Goal: Information Seeking & Learning: Learn about a topic

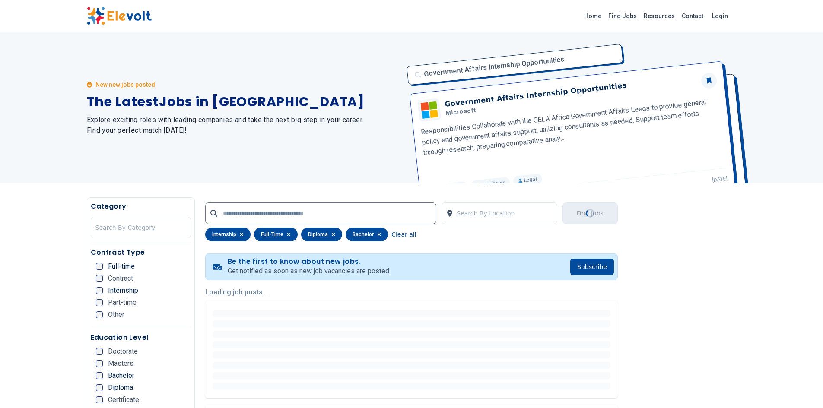
click at [377, 232] on icon "button" at bounding box center [379, 234] width 4 height 5
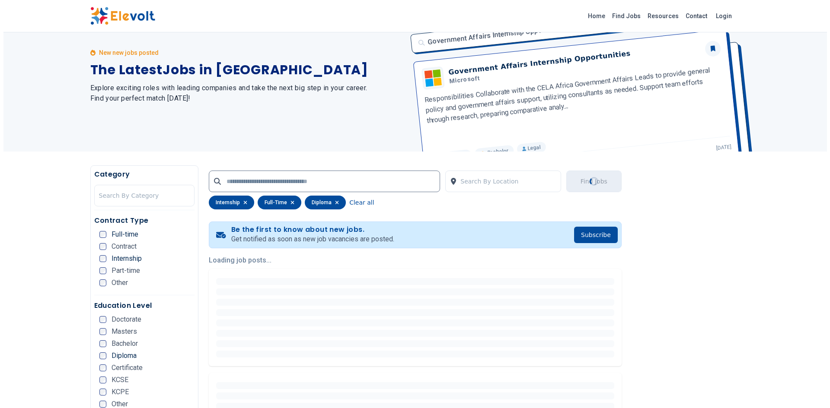
scroll to position [52, 0]
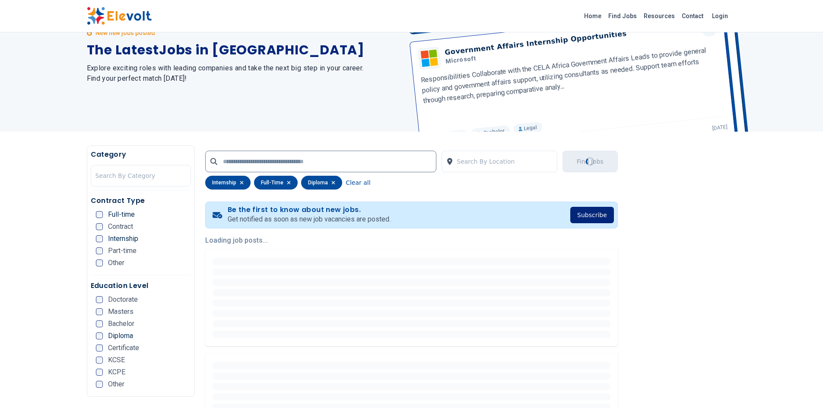
click at [597, 220] on button "Subscribe" at bounding box center [592, 215] width 44 height 16
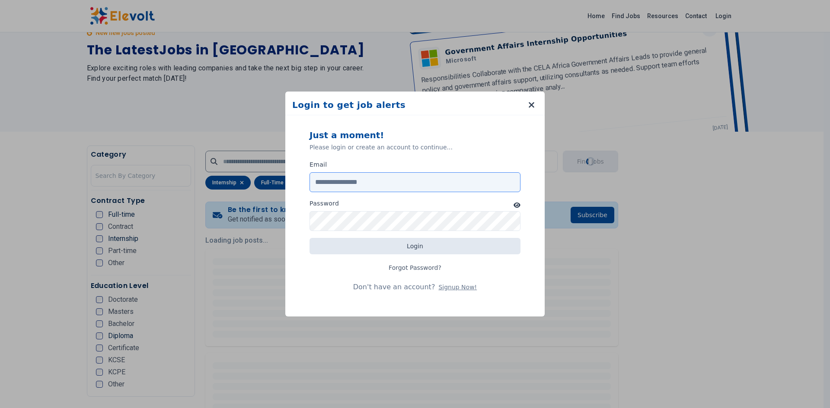
click at [421, 182] on input "Email" at bounding box center [414, 182] width 211 height 20
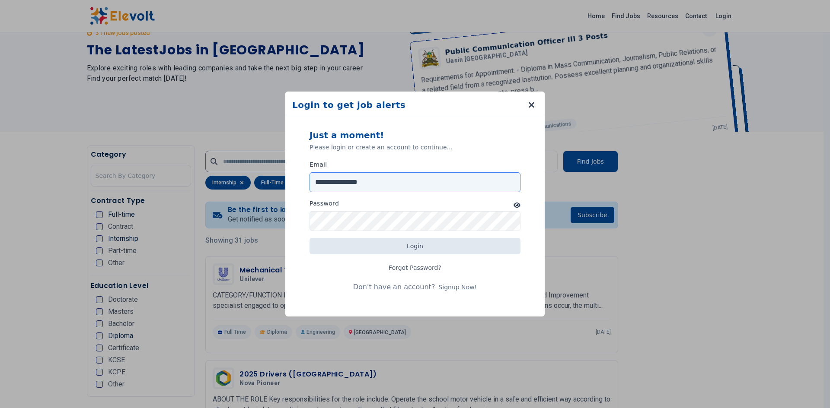
click at [364, 182] on input "**********" at bounding box center [414, 182] width 211 height 20
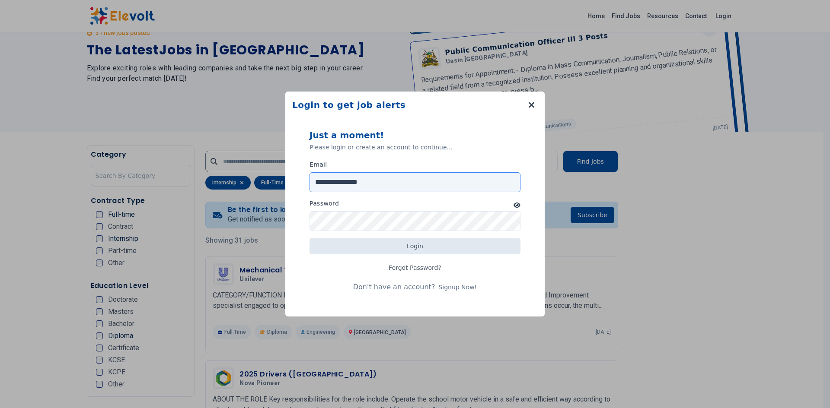
click at [364, 182] on input "**********" at bounding box center [414, 182] width 211 height 20
click at [369, 181] on input "**********" at bounding box center [414, 182] width 211 height 20
click at [371, 183] on input "**********" at bounding box center [414, 182] width 211 height 20
type input "**********"
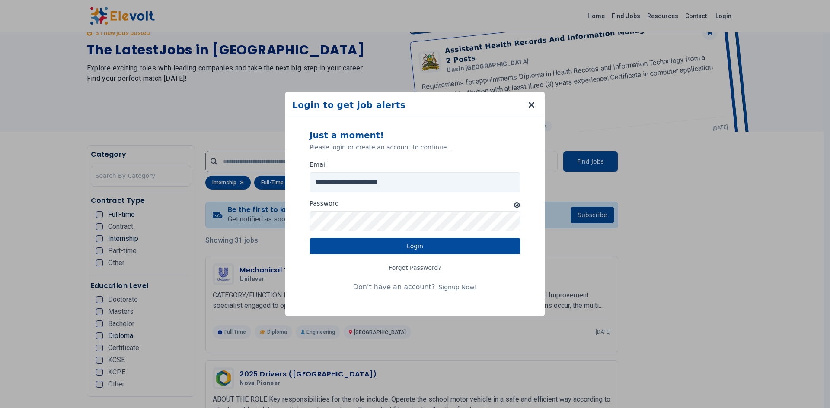
click at [517, 207] on icon "button" at bounding box center [516, 205] width 7 height 6
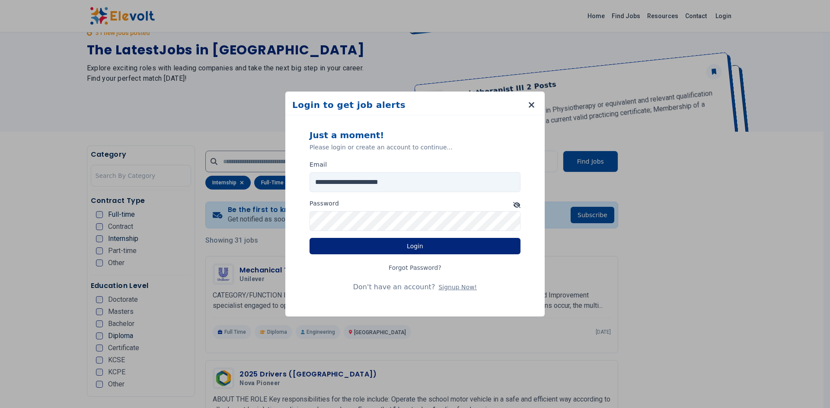
click at [463, 246] on button "Login" at bounding box center [414, 246] width 211 height 16
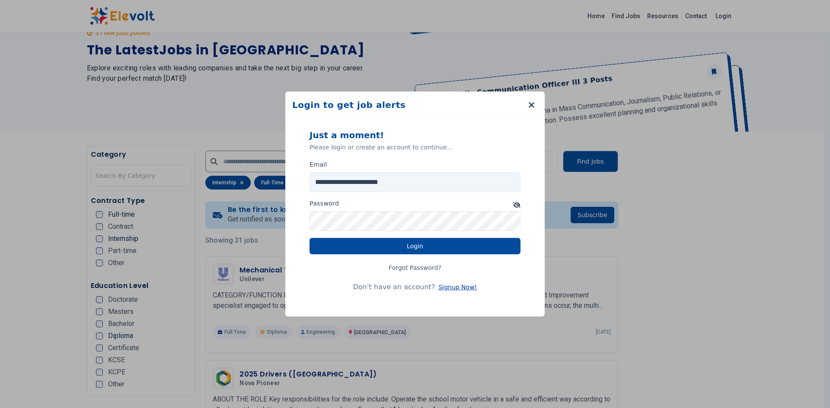
click at [452, 288] on button "Signup Now!" at bounding box center [457, 287] width 38 height 9
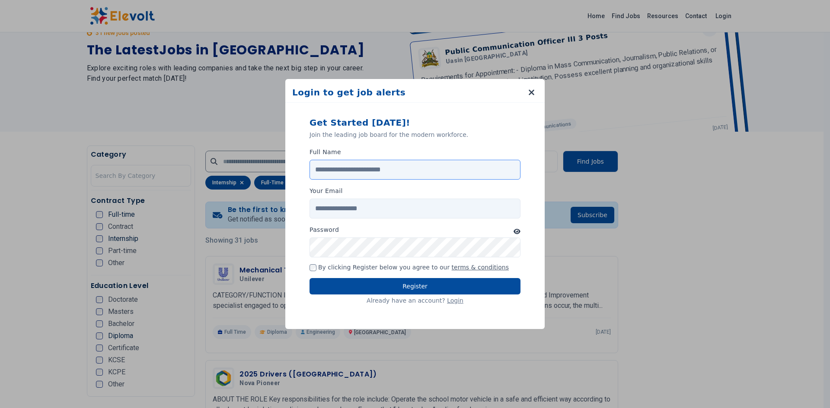
click at [347, 166] on input "Full Name" at bounding box center [414, 170] width 211 height 20
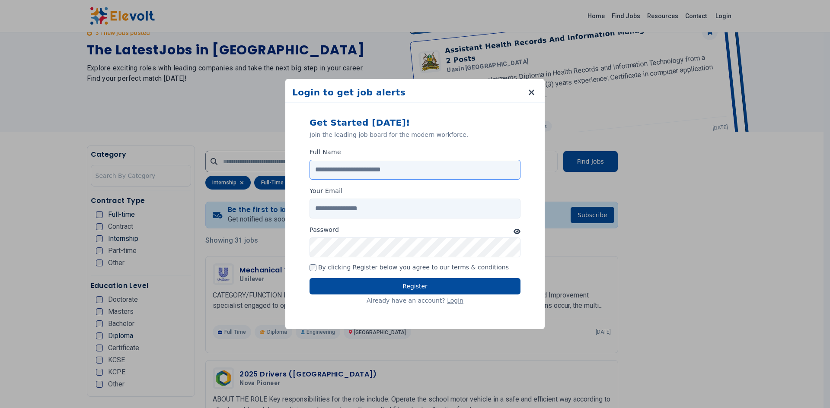
type input "*"
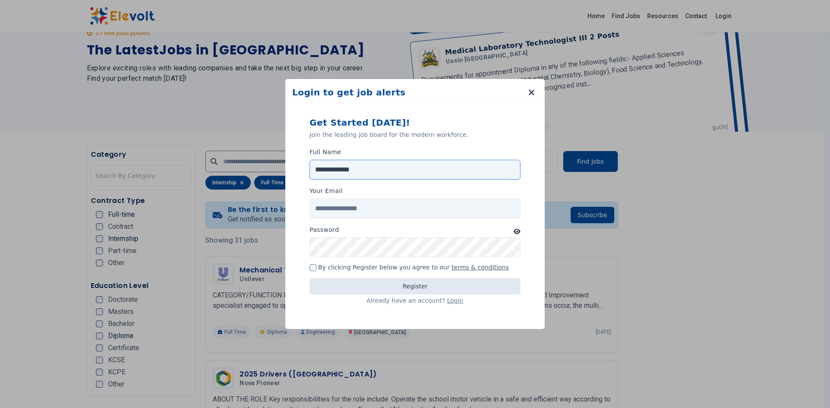
type input "**********"
click at [337, 213] on input "Your Email" at bounding box center [414, 209] width 211 height 20
click at [336, 207] on input "Your Email" at bounding box center [414, 209] width 211 height 20
type input "**********"
click at [519, 228] on button "button" at bounding box center [516, 231] width 7 height 10
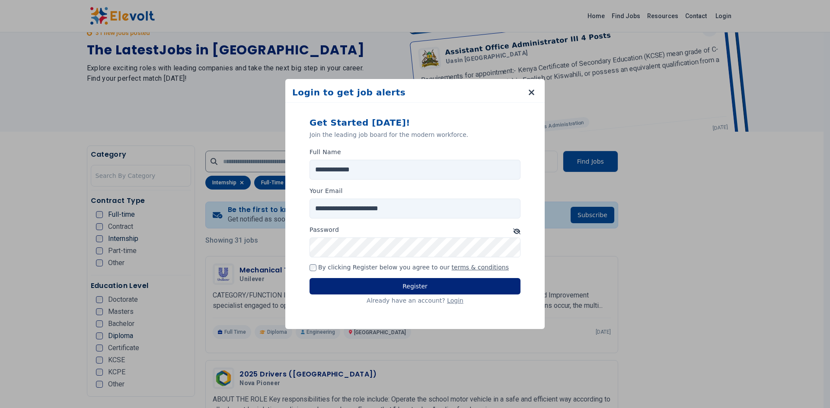
click at [427, 288] on button "Register" at bounding box center [414, 286] width 211 height 16
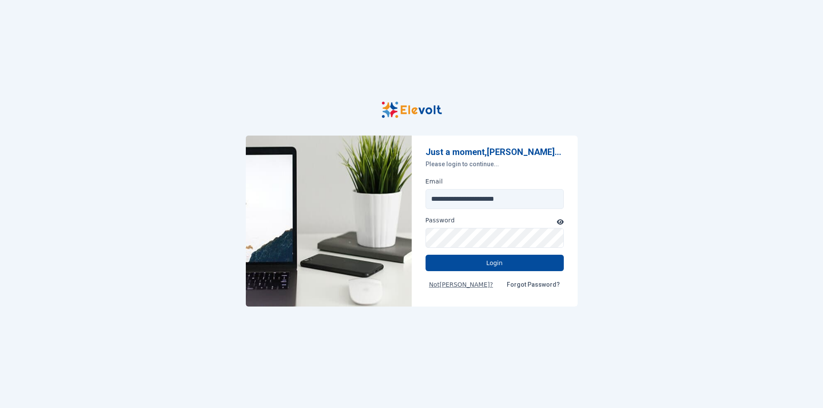
click at [563, 221] on icon "button" at bounding box center [560, 222] width 7 height 6
click at [502, 264] on button "Login" at bounding box center [495, 263] width 138 height 16
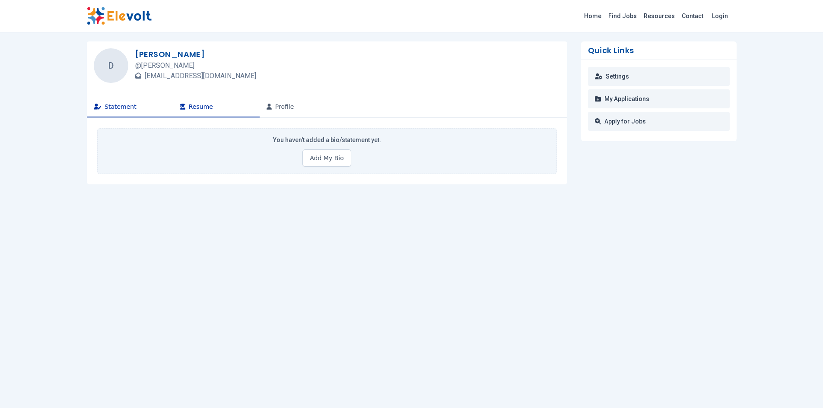
click at [193, 112] on button "Resume" at bounding box center [216, 107] width 86 height 21
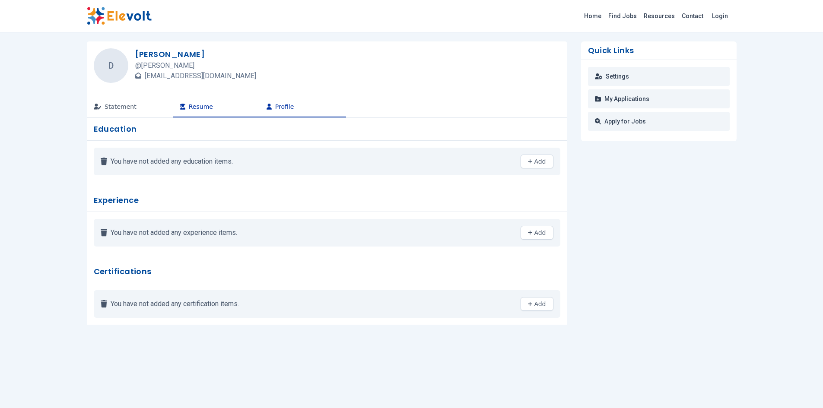
click at [280, 99] on button "Profile" at bounding box center [303, 107] width 86 height 21
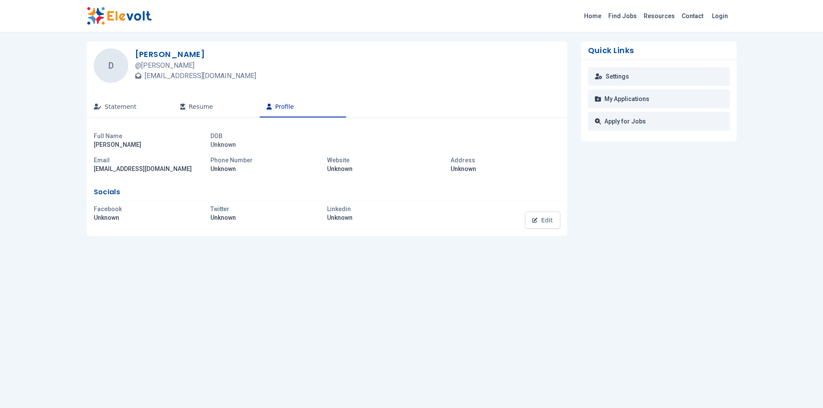
click at [338, 168] on p "Unknown" at bounding box center [385, 169] width 117 height 9
click at [219, 170] on p "Unknown" at bounding box center [268, 169] width 117 height 9
click at [118, 104] on button "Statement" at bounding box center [130, 107] width 86 height 21
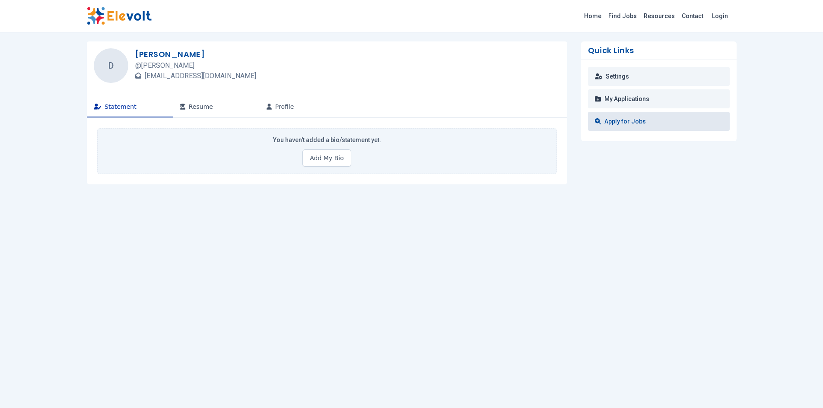
click at [635, 124] on link "Apply for Jobs" at bounding box center [659, 121] width 142 height 19
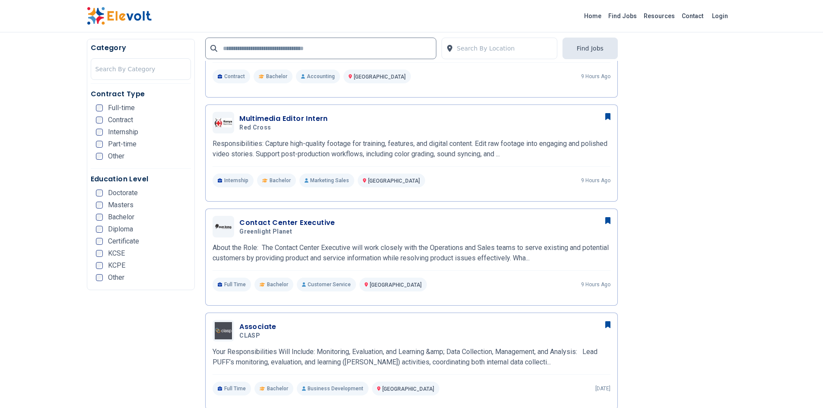
scroll to position [285, 0]
click at [314, 50] on input "text" at bounding box center [320, 49] width 231 height 22
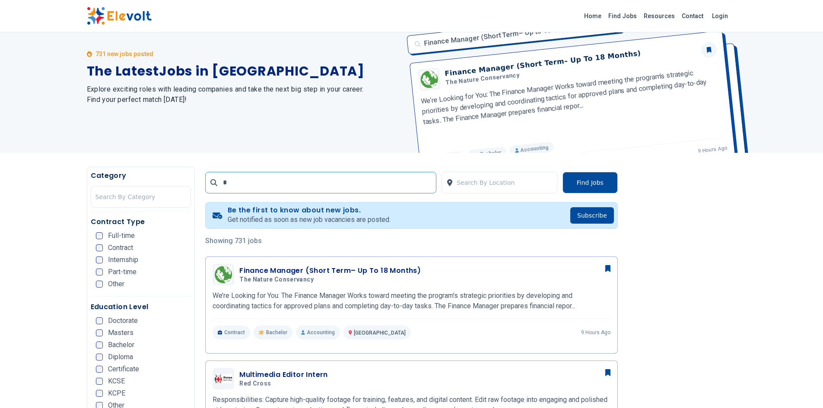
scroll to position [0, 0]
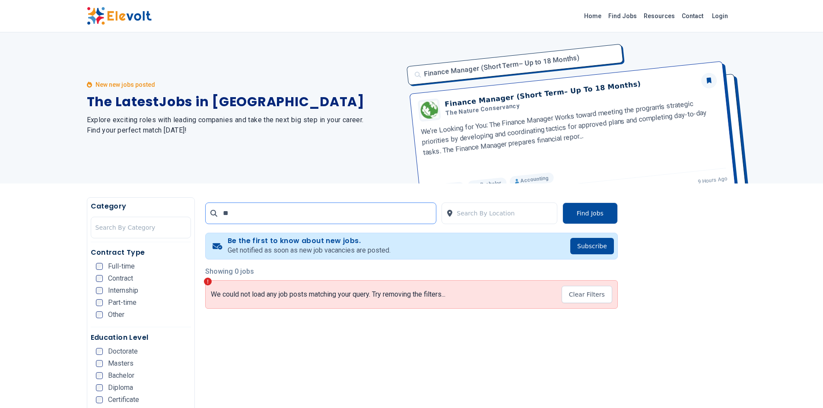
type input "*"
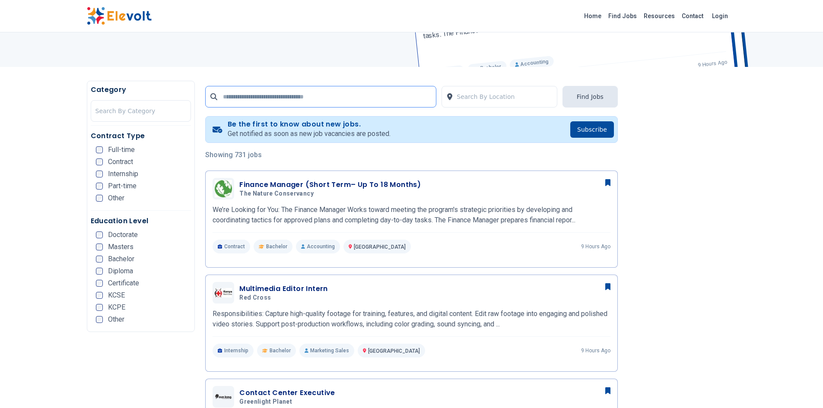
scroll to position [117, 0]
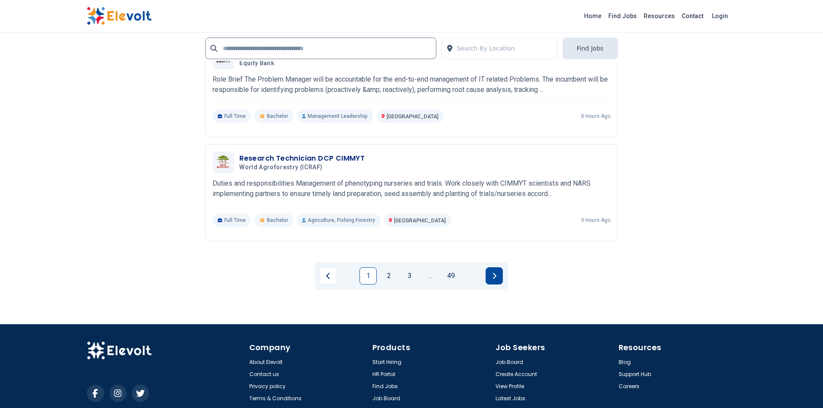
click at [489, 282] on button "Next page" at bounding box center [494, 276] width 17 height 17
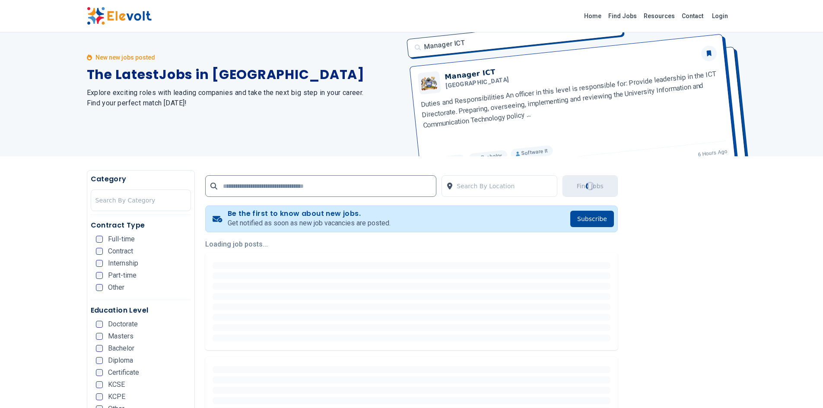
scroll to position [28, 0]
click at [122, 260] on span "Internship" at bounding box center [123, 263] width 30 height 7
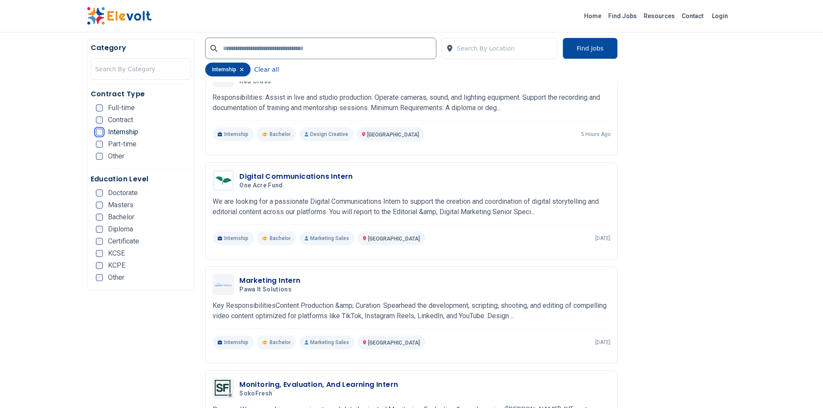
scroll to position [356, 0]
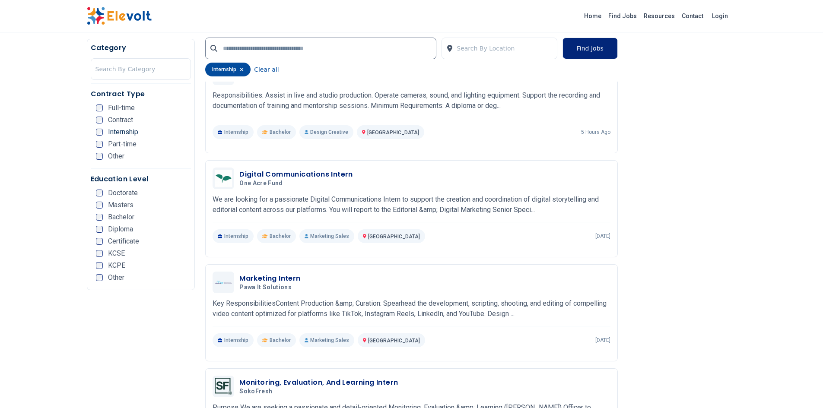
click at [581, 46] on button "Find Jobs" at bounding box center [590, 49] width 55 height 22
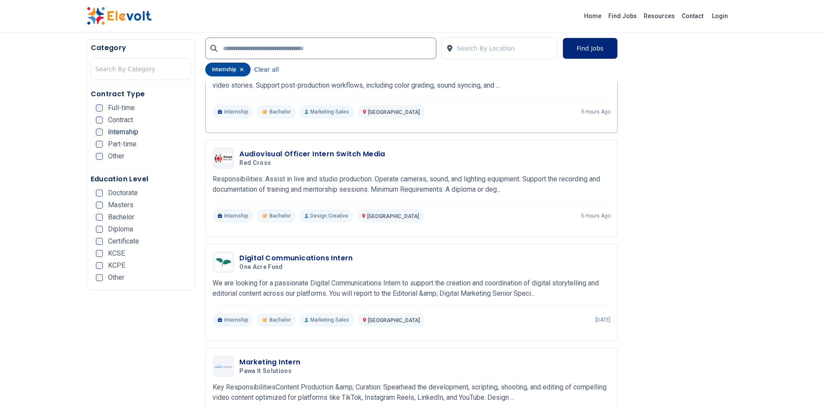
click at [581, 46] on button "Find Jobs" at bounding box center [590, 49] width 55 height 22
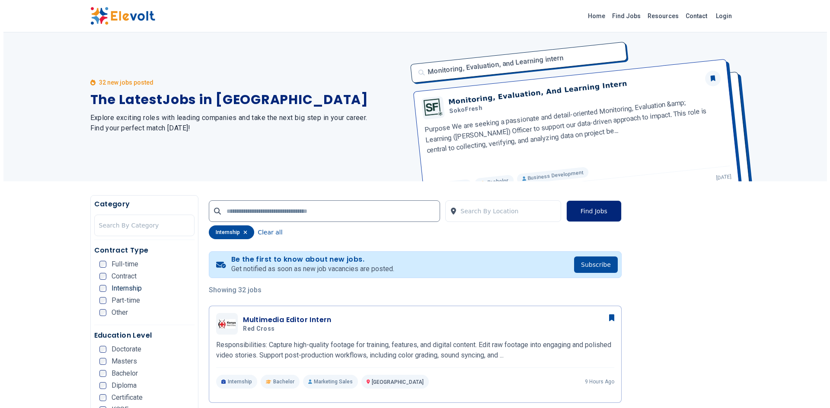
scroll to position [0, 0]
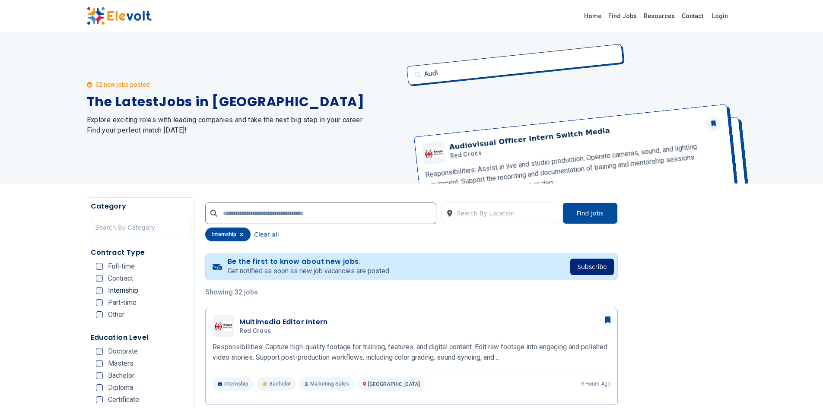
click at [596, 272] on button "Subscribe" at bounding box center [592, 267] width 44 height 16
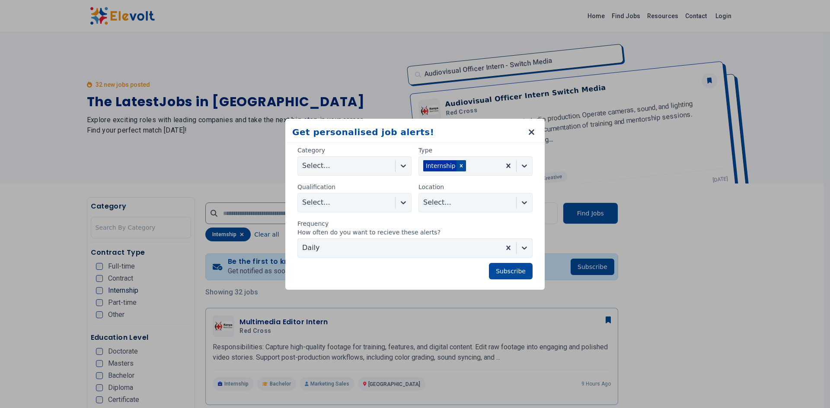
click at [398, 204] on div at bounding box center [403, 203] width 16 height 16
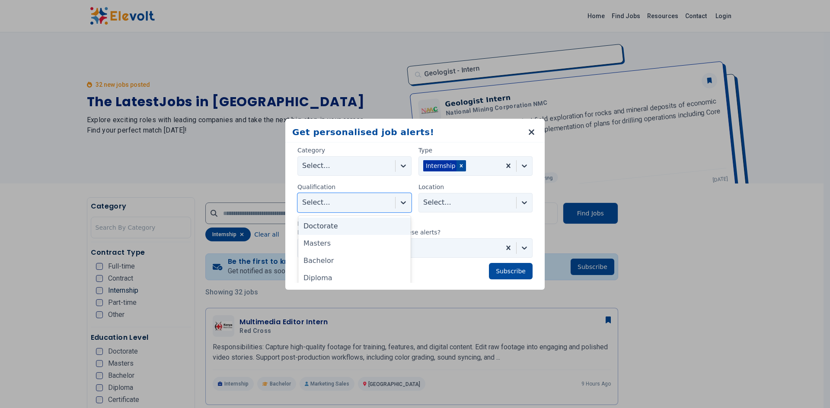
click at [401, 167] on icon at bounding box center [403, 166] width 5 height 3
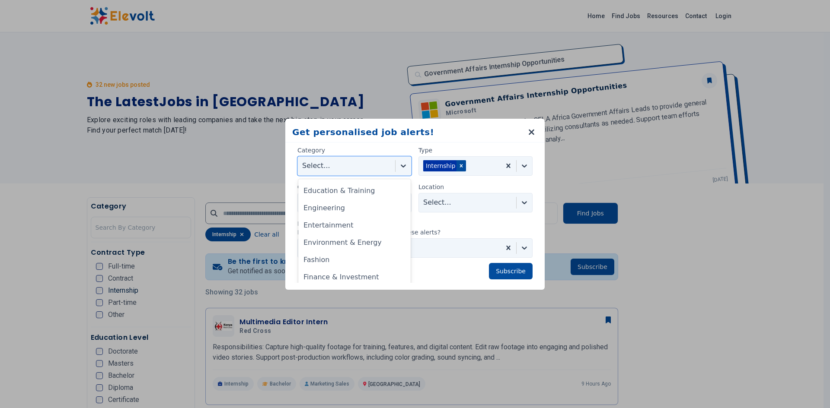
scroll to position [169, 0]
click at [348, 225] on div "Engineering" at bounding box center [354, 221] width 112 height 17
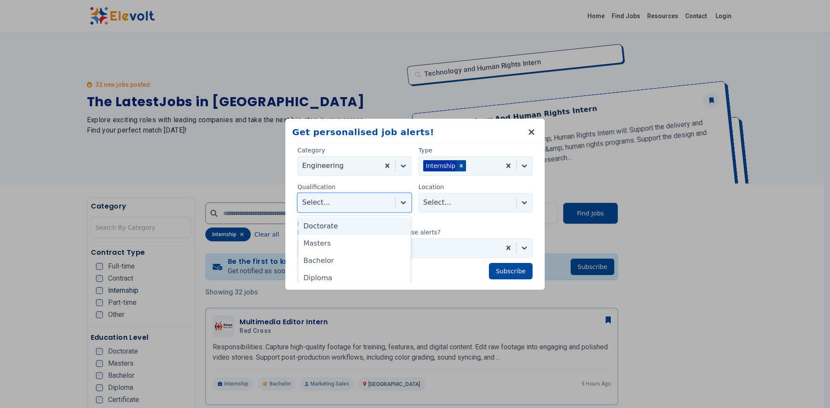
scroll to position [12, 0]
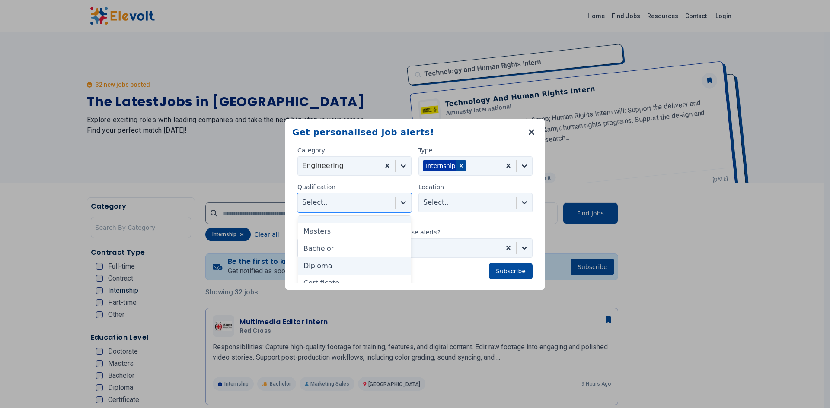
click at [348, 273] on div "Diploma" at bounding box center [354, 266] width 112 height 17
click at [341, 262] on div "Bachelor" at bounding box center [354, 260] width 112 height 17
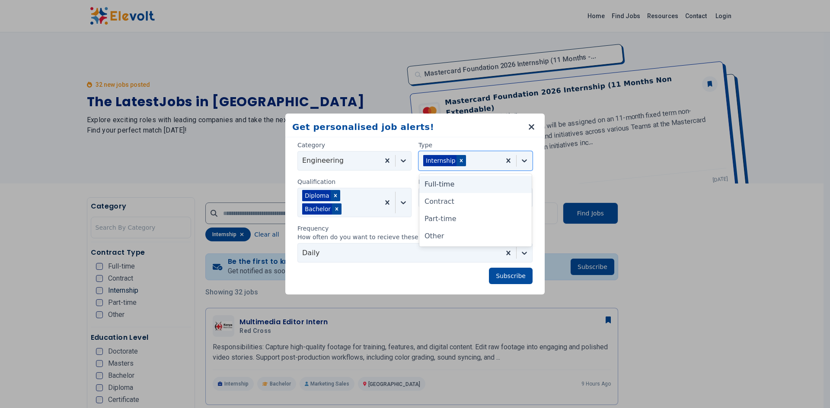
click at [474, 187] on div "Full-time" at bounding box center [475, 184] width 112 height 17
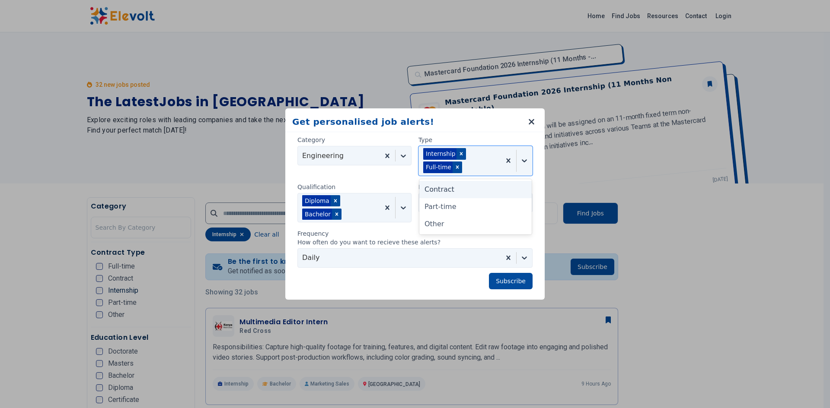
click at [495, 192] on div "Contract" at bounding box center [475, 189] width 112 height 17
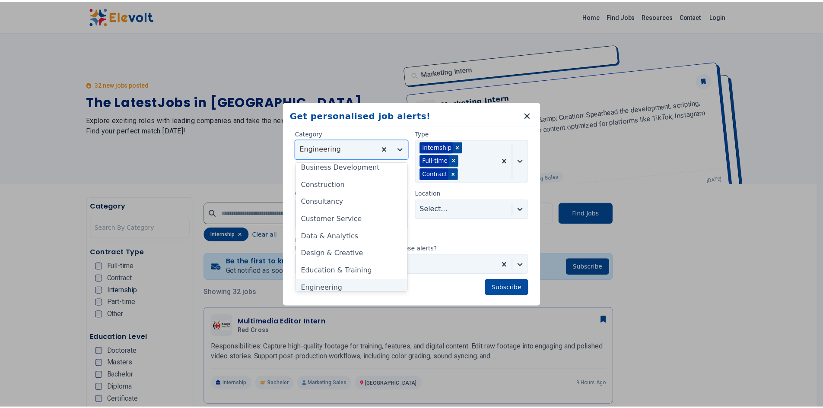
scroll to position [86, 0]
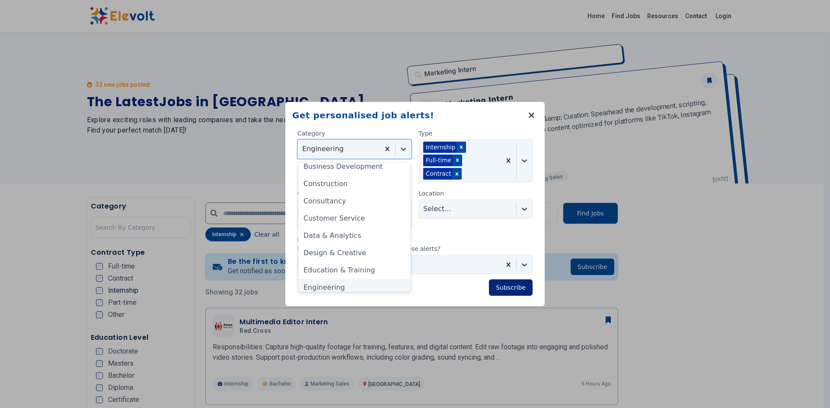
click at [508, 294] on button "Subscribe" at bounding box center [511, 288] width 44 height 16
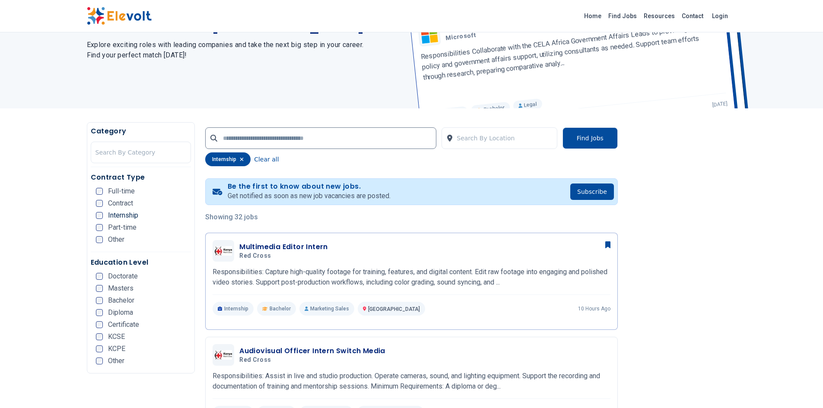
scroll to position [79, 0]
